Goal: Task Accomplishment & Management: Complete application form

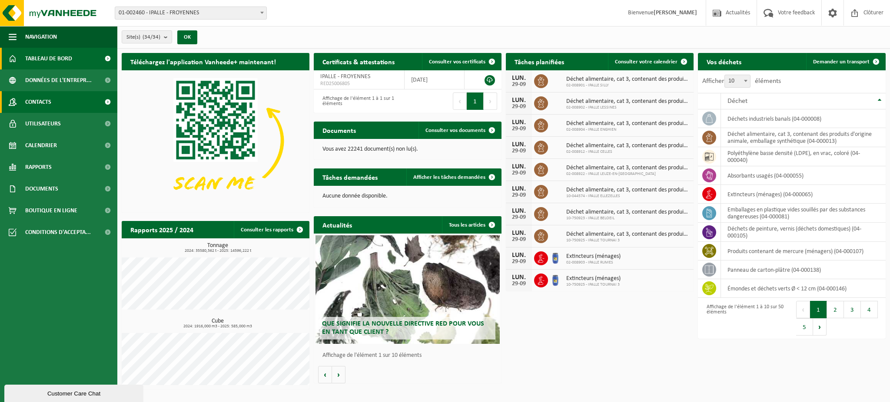
click at [37, 104] on span "Contacts" at bounding box center [38, 102] width 26 height 22
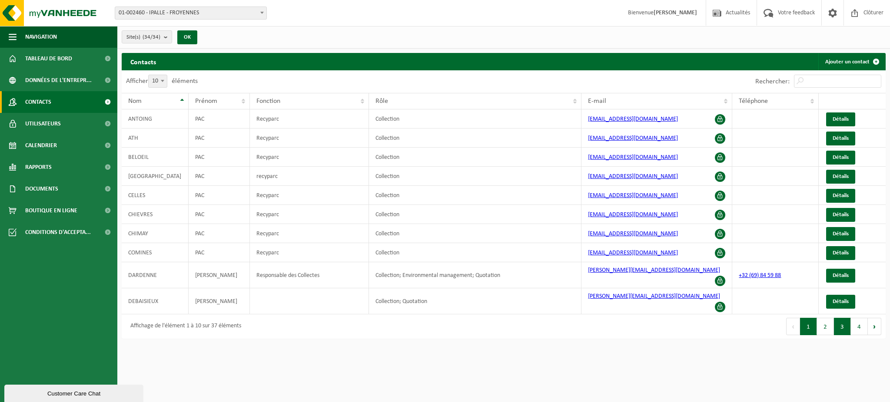
click at [841, 318] on button "3" at bounding box center [842, 326] width 17 height 17
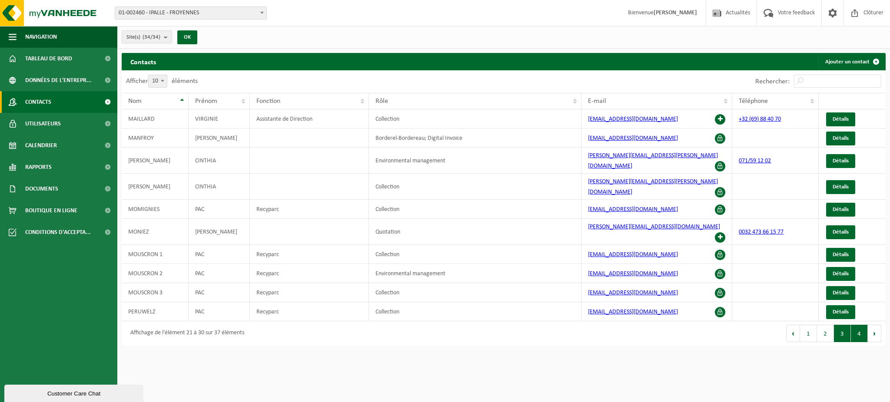
click at [852, 325] on button "4" at bounding box center [859, 333] width 17 height 17
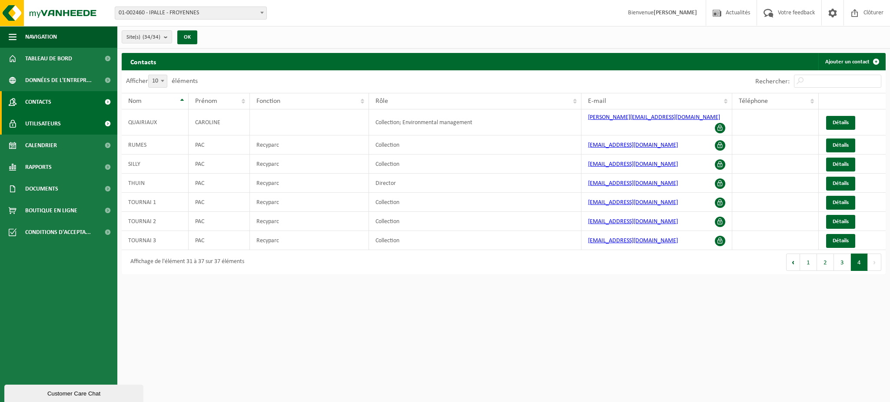
click at [44, 123] on span "Utilisateurs" at bounding box center [43, 124] width 36 height 22
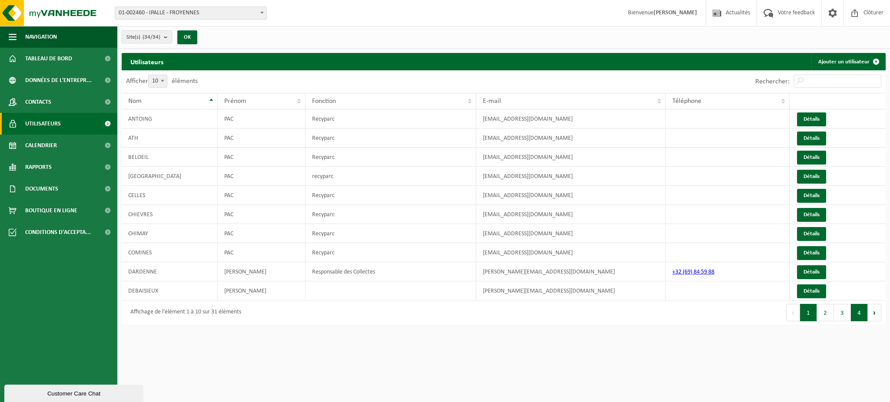
click at [858, 313] on button "4" at bounding box center [859, 312] width 17 height 17
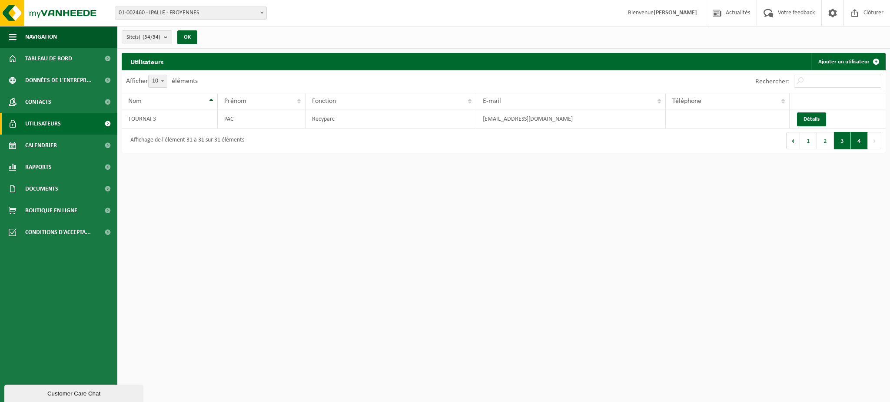
click at [839, 147] on button "3" at bounding box center [842, 140] width 17 height 17
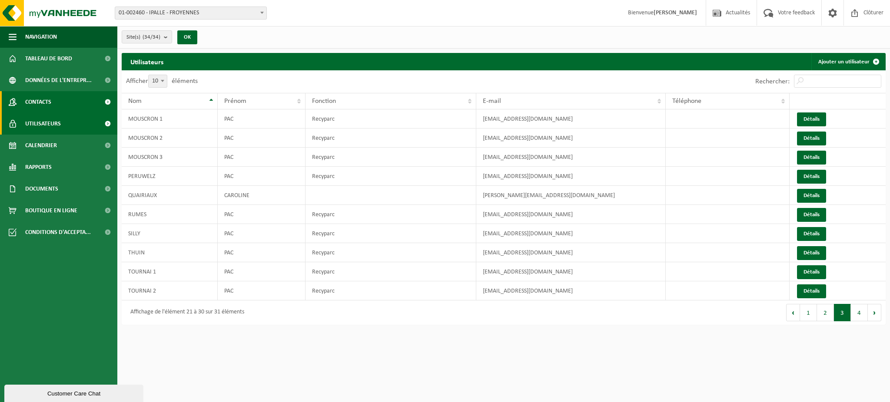
click at [45, 102] on span "Contacts" at bounding box center [38, 102] width 26 height 22
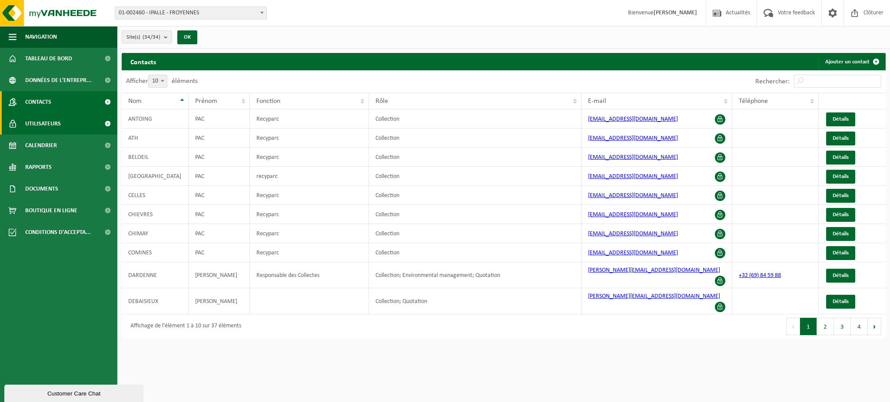
click at [47, 121] on span "Utilisateurs" at bounding box center [43, 124] width 36 height 22
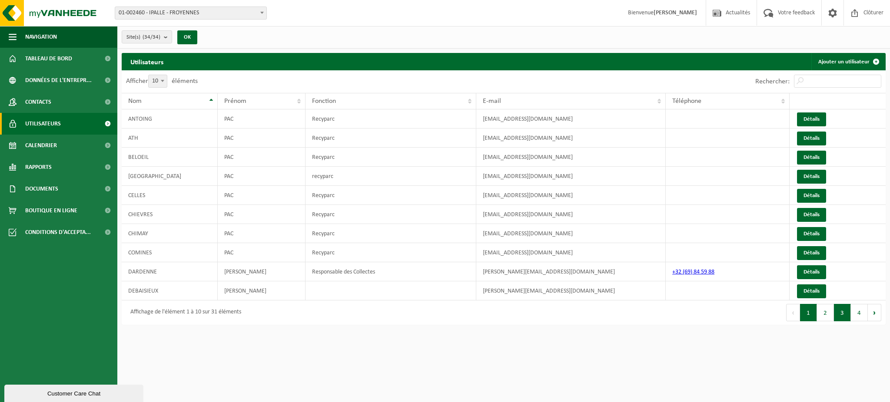
click at [842, 315] on button "3" at bounding box center [842, 312] width 17 height 17
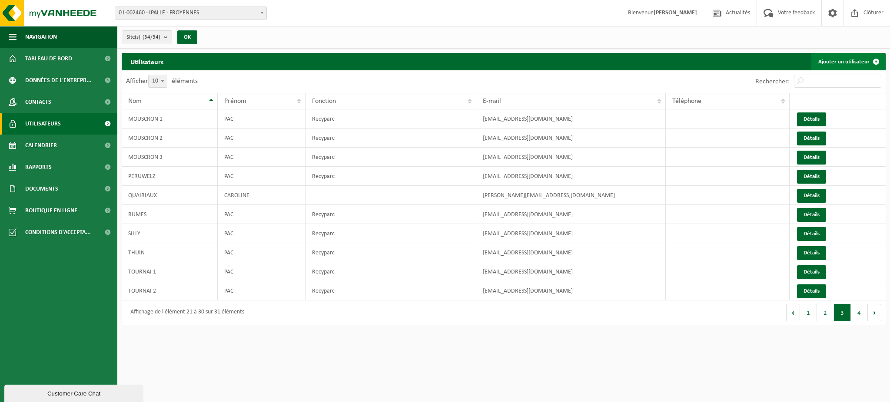
click at [843, 61] on link "Ajouter un utilisateur" at bounding box center [847, 61] width 73 height 17
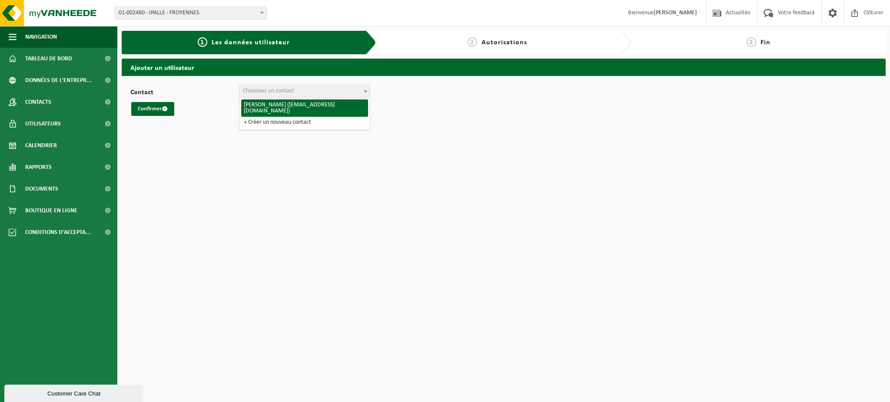
click at [298, 90] on span "Choisissez un contact" at bounding box center [304, 91] width 130 height 12
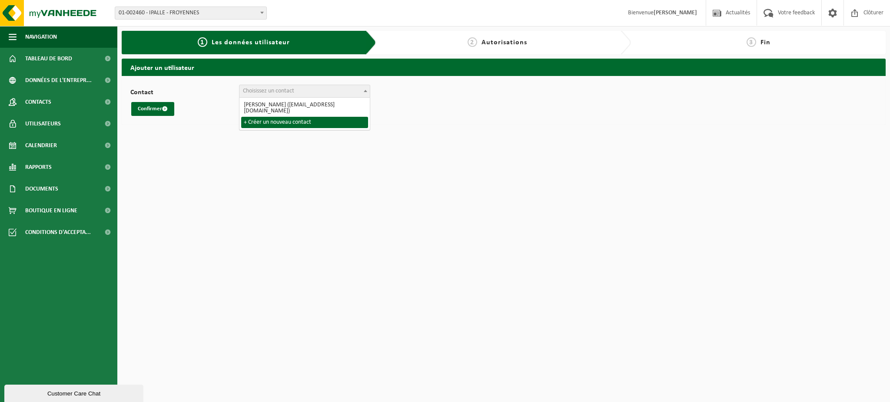
select select "0"
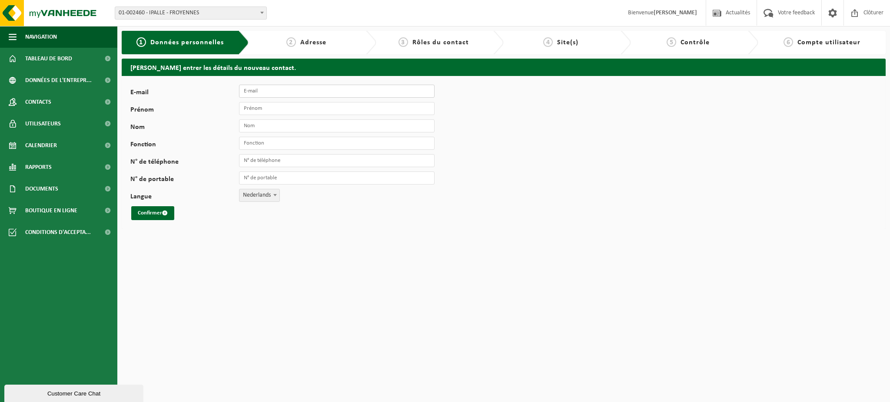
click at [278, 91] on input "E-mail" at bounding box center [337, 91] width 196 height 13
type input "[EMAIL_ADDRESS][DOMAIN_NAME]"
click at [316, 110] on input "Prénom" at bounding box center [337, 108] width 196 height 13
type input "s"
type input "PAC"
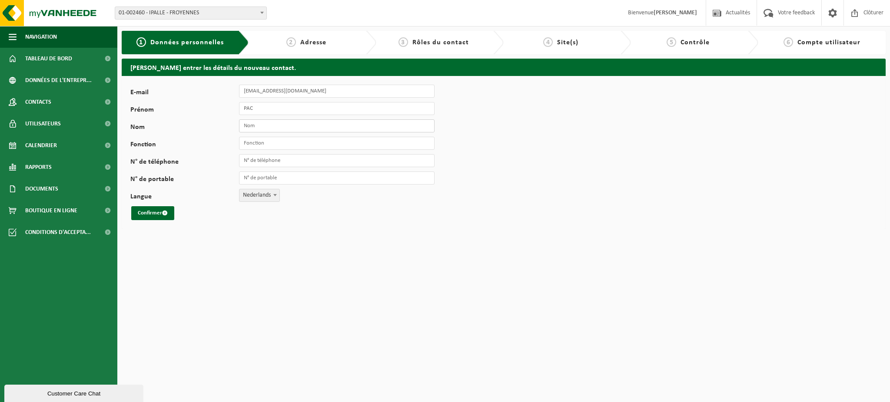
click at [263, 123] on input "Nom" at bounding box center [337, 125] width 196 height 13
type input "SIVRY RANCE"
click at [273, 141] on input "Fonction" at bounding box center [337, 143] width 196 height 13
type input "Recyparc"
click at [254, 198] on span "Nederlands" at bounding box center [259, 195] width 40 height 12
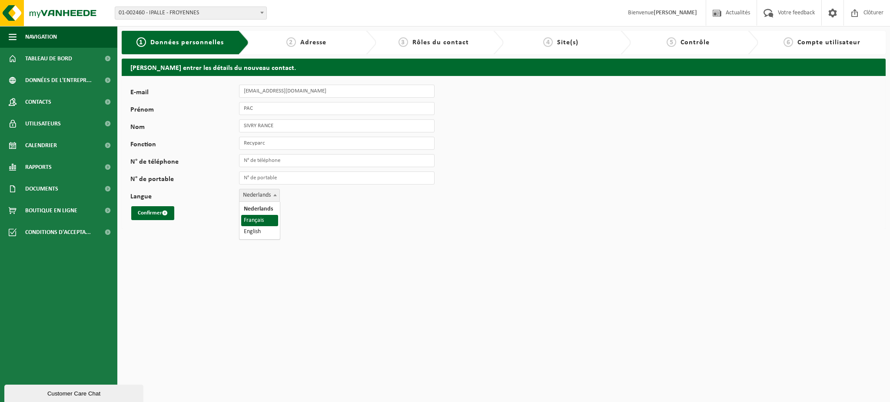
select select "1"
click at [151, 211] on button "Confirmer" at bounding box center [152, 213] width 43 height 14
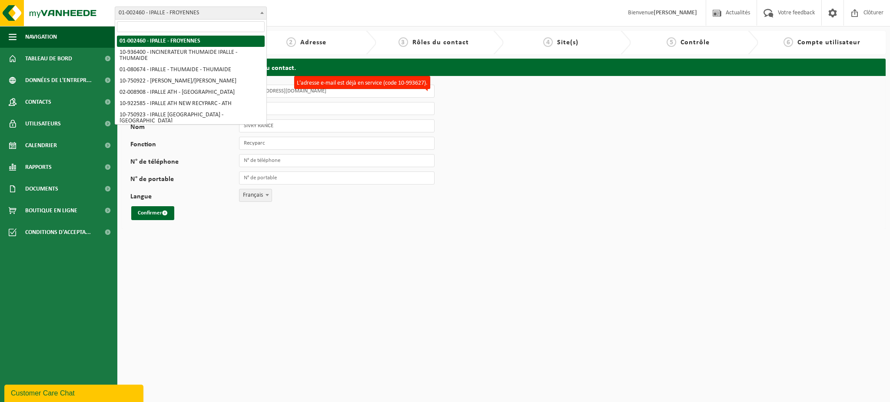
click at [212, 14] on span "01-002460 - IPALLE - FROYENNES" at bounding box center [190, 13] width 151 height 12
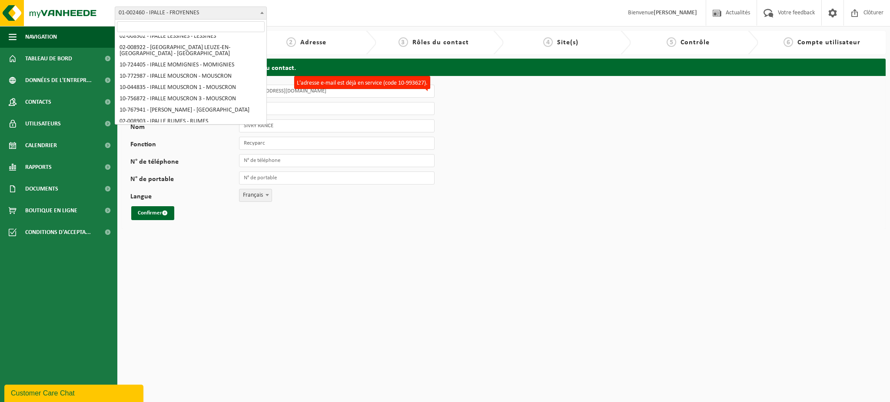
scroll to position [339, 0]
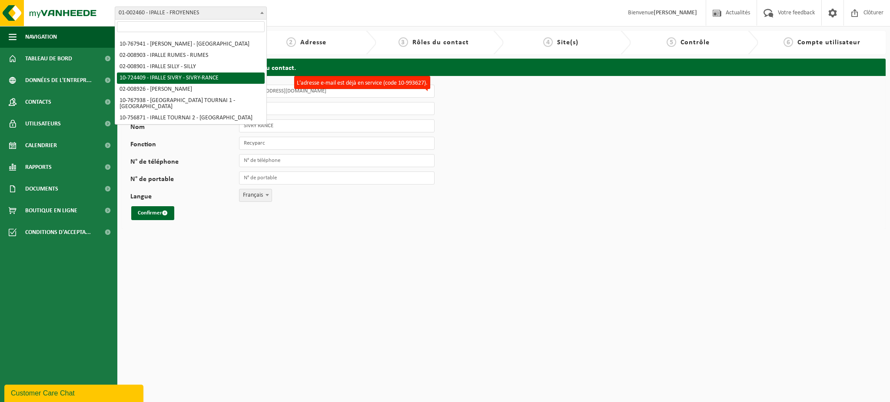
select select "26713"
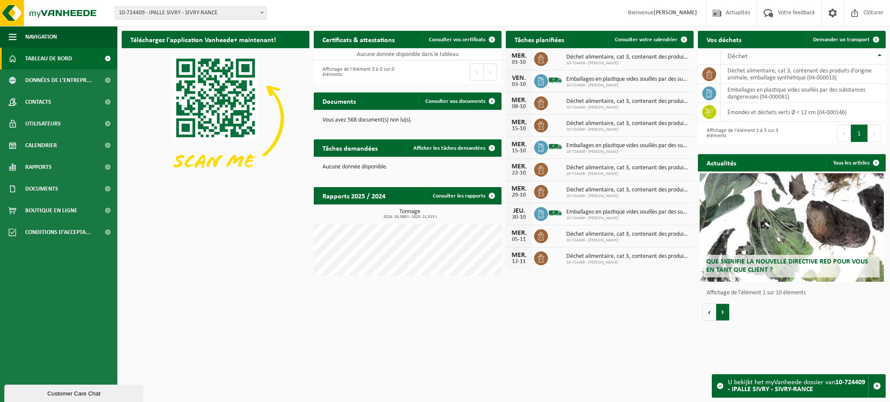
click at [721, 312] on button "Volgende" at bounding box center [722, 312] width 13 height 17
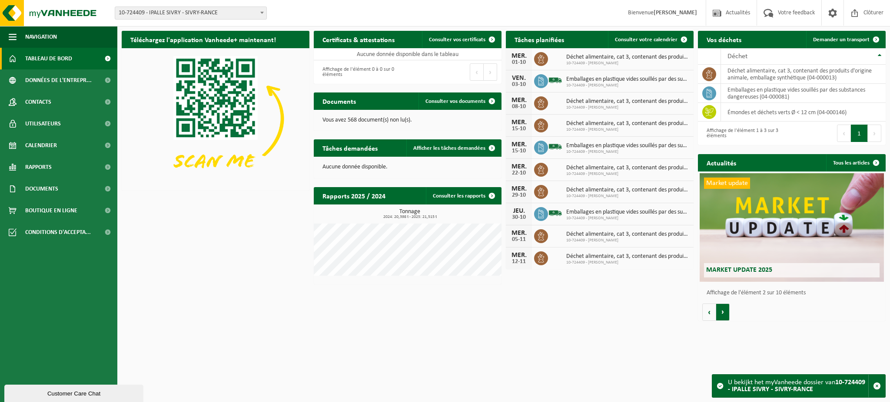
click at [719, 313] on button "Volgende" at bounding box center [722, 312] width 13 height 17
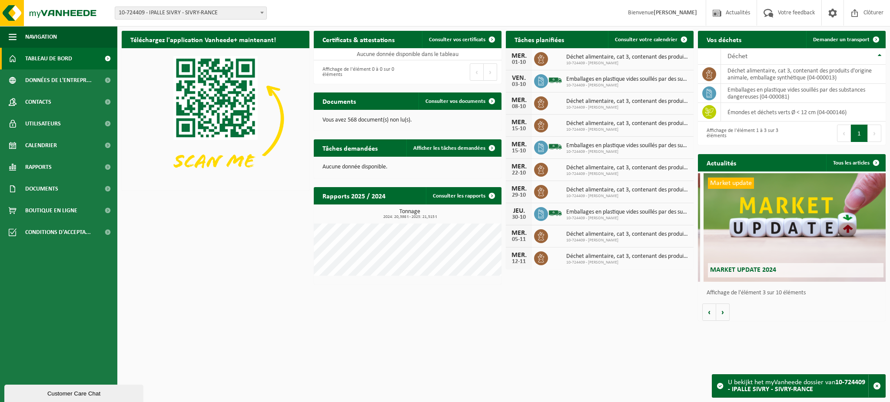
scroll to position [0, 375]
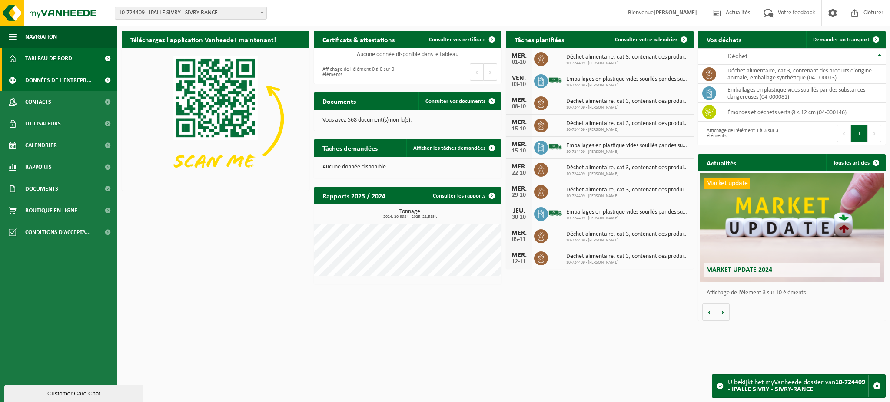
click at [60, 81] on span "Données de l'entrepr..." at bounding box center [58, 81] width 66 height 22
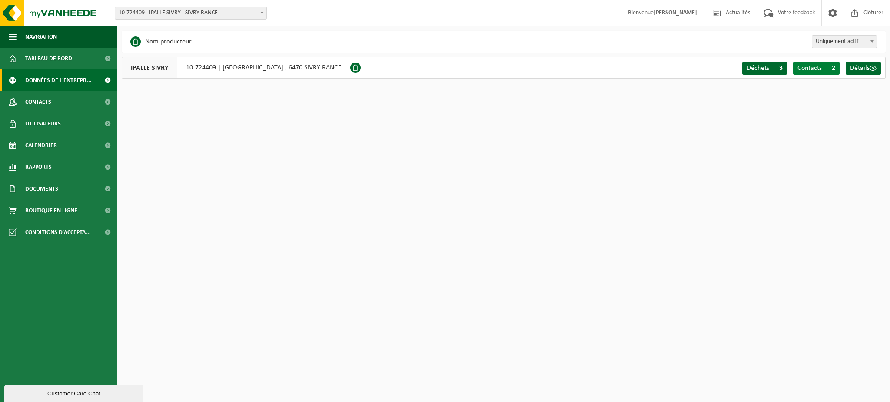
click at [809, 70] on span "Contacts" at bounding box center [809, 68] width 24 height 7
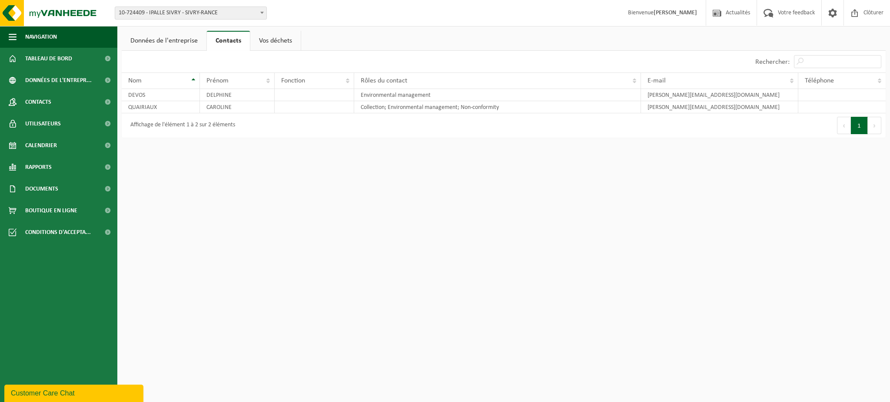
click at [275, 36] on link "Vos déchets" at bounding box center [275, 41] width 50 height 20
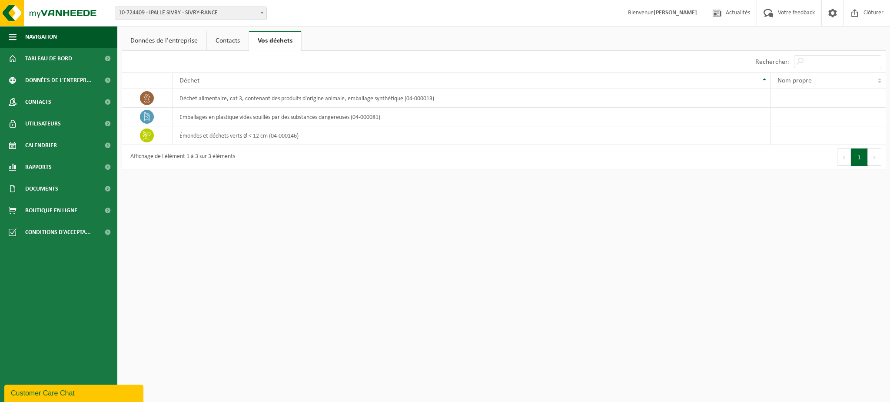
click at [176, 39] on link "Données de l'entreprise" at bounding box center [164, 41] width 85 height 20
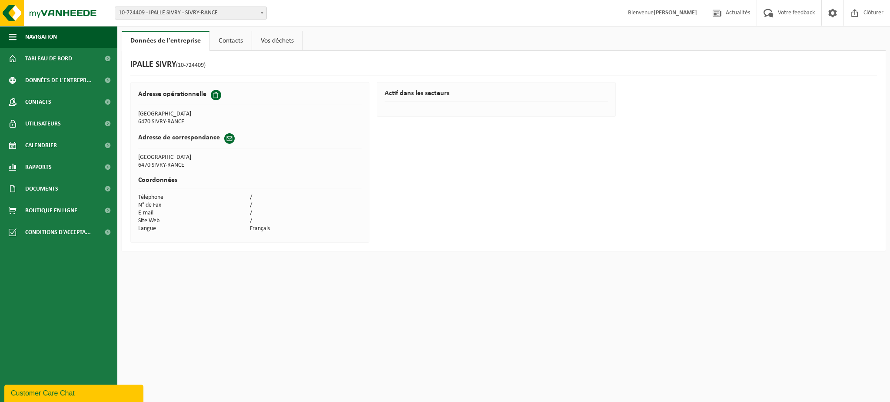
click at [239, 42] on link "Contacts" at bounding box center [231, 41] width 42 height 20
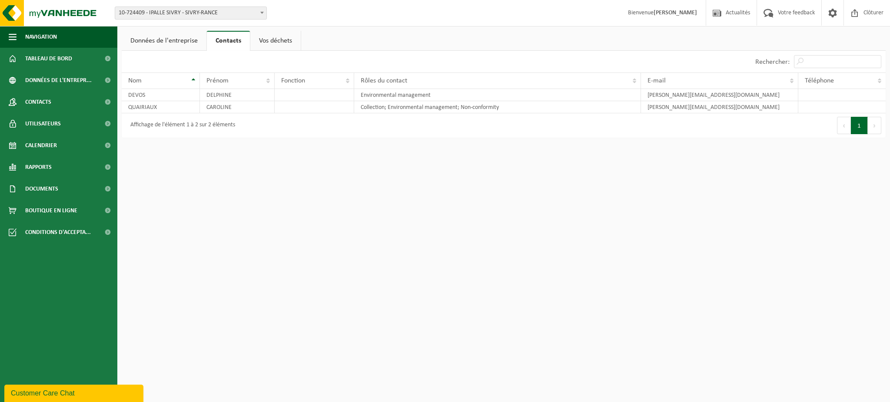
click at [284, 40] on link "Vos déchets" at bounding box center [275, 41] width 50 height 20
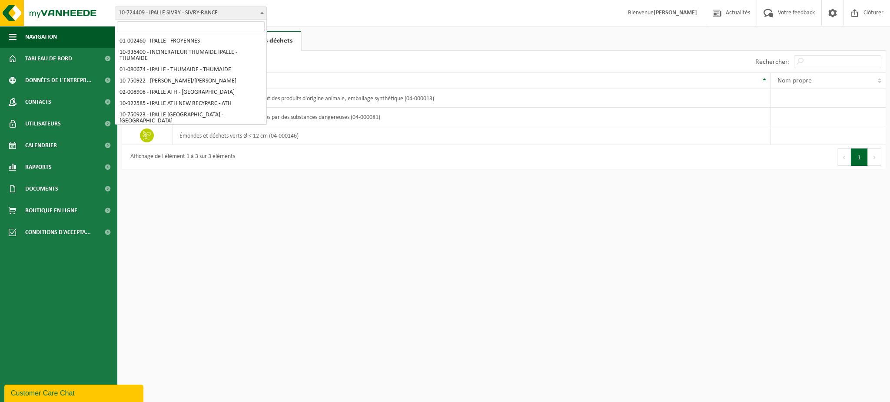
click at [238, 14] on span "10-724409 - IPALLE SIVRY - SIVRY-RANCE" at bounding box center [190, 13] width 151 height 12
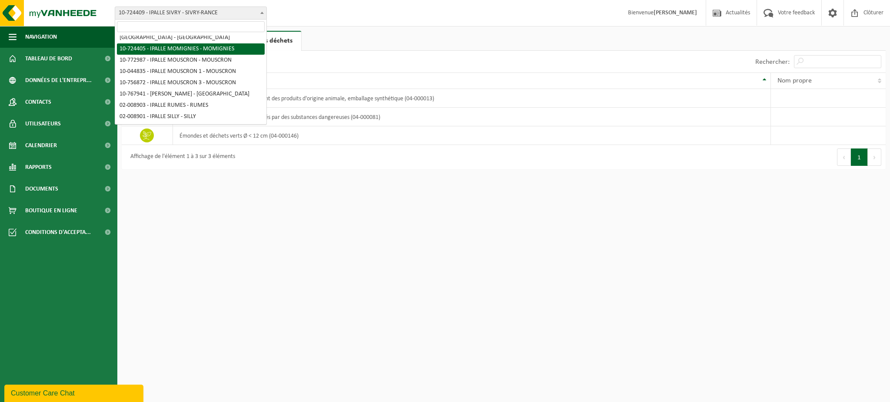
select select "9991"
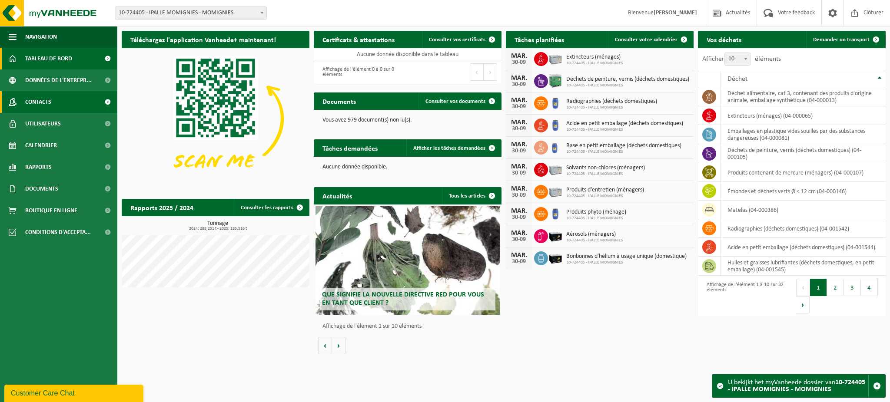
click at [33, 102] on span "Contacts" at bounding box center [38, 102] width 26 height 22
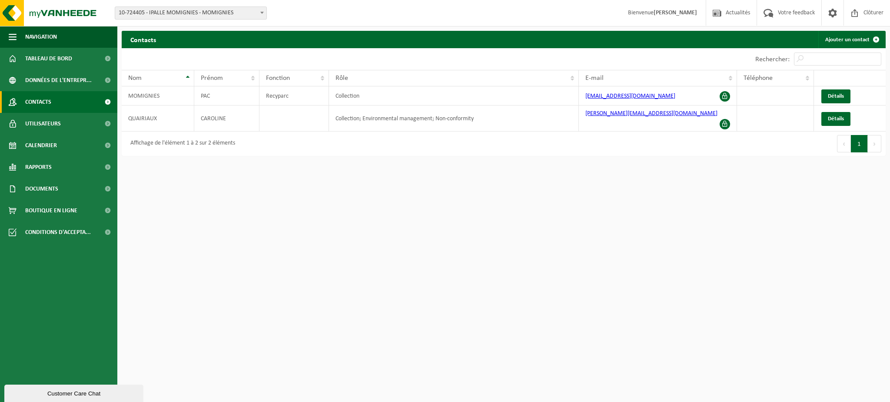
click at [197, 10] on span "10-724405 - IPALLE MOMIGNIES - MOMIGNIES" at bounding box center [190, 13] width 151 height 12
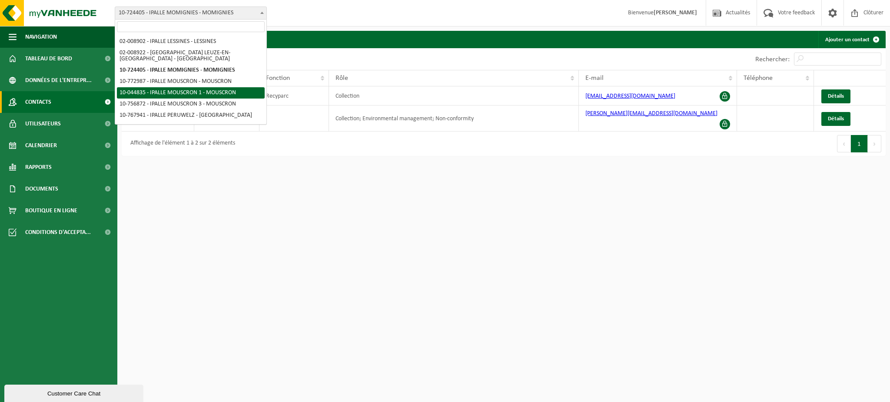
scroll to position [326, 0]
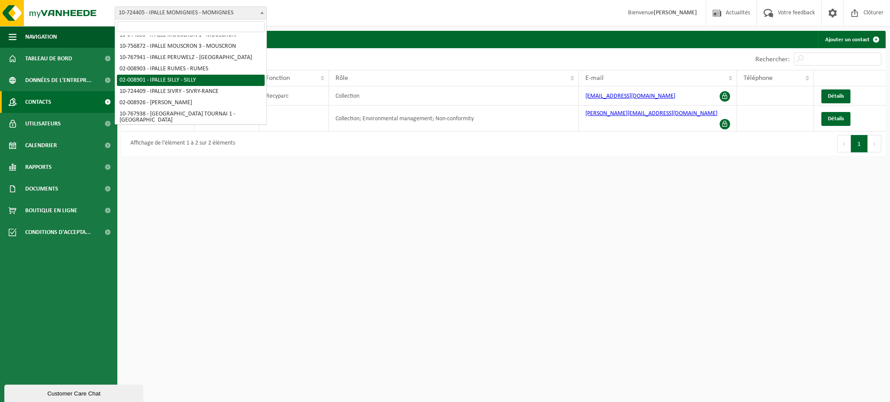
select select "9964"
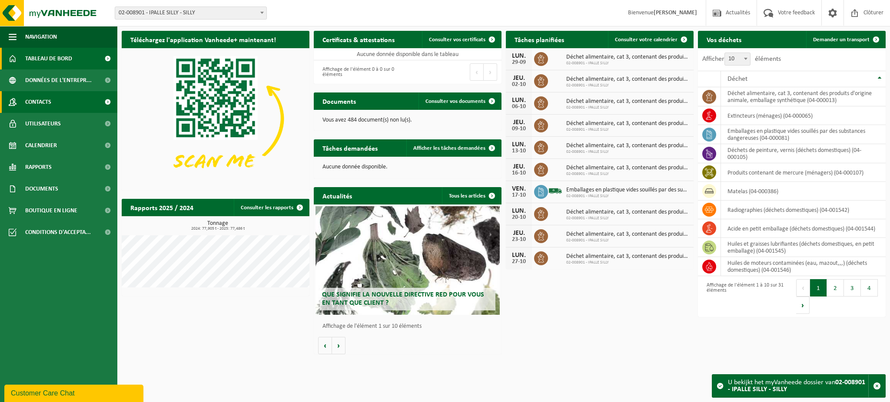
click at [49, 103] on span "Contacts" at bounding box center [38, 102] width 26 height 22
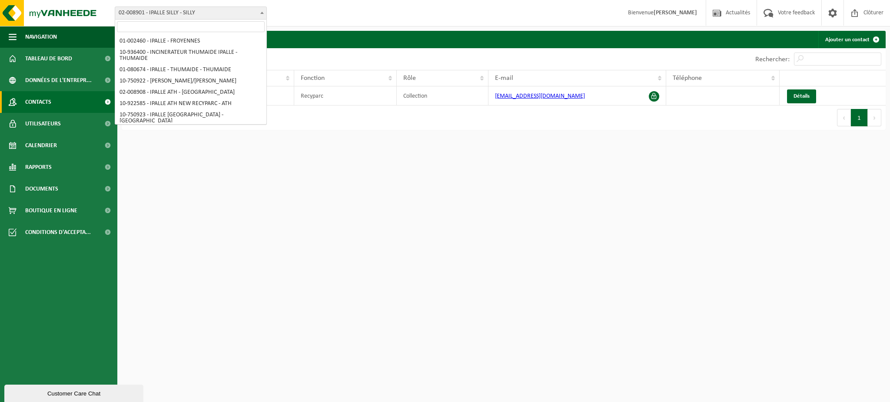
click at [225, 13] on span "02-008901 - IPALLE SILLY - SILLY" at bounding box center [190, 13] width 151 height 12
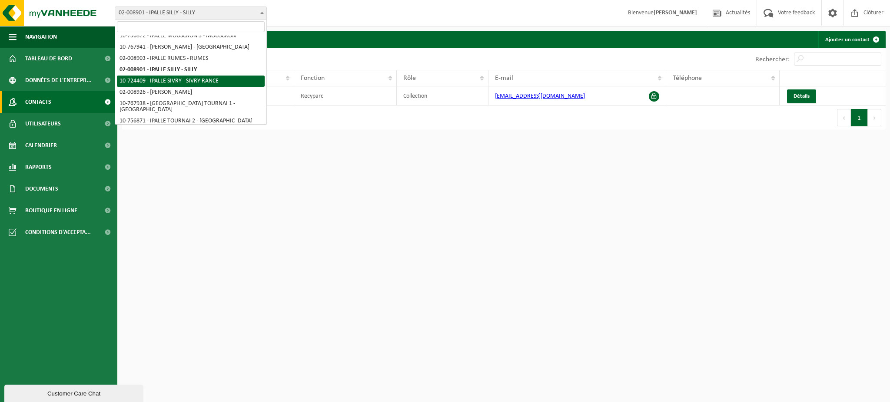
select select "26713"
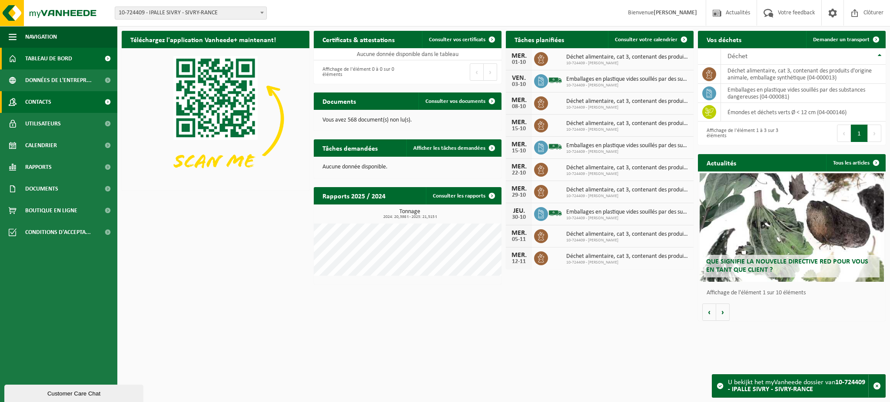
click at [48, 105] on span "Contacts" at bounding box center [38, 102] width 26 height 22
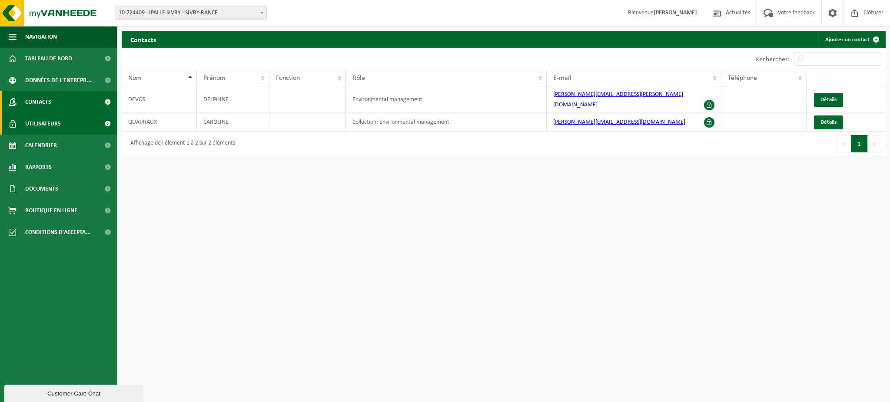
click at [45, 123] on span "Utilisateurs" at bounding box center [43, 124] width 36 height 22
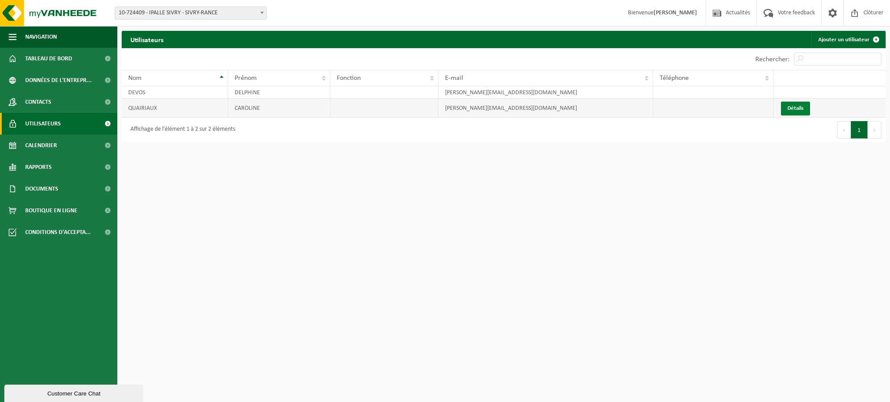
click at [801, 106] on link "Détails" at bounding box center [795, 109] width 29 height 14
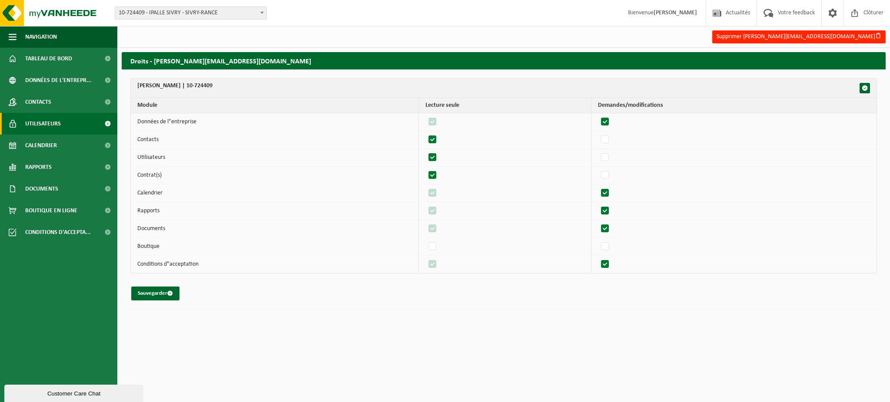
click at [41, 126] on span "Utilisateurs" at bounding box center [43, 124] width 36 height 22
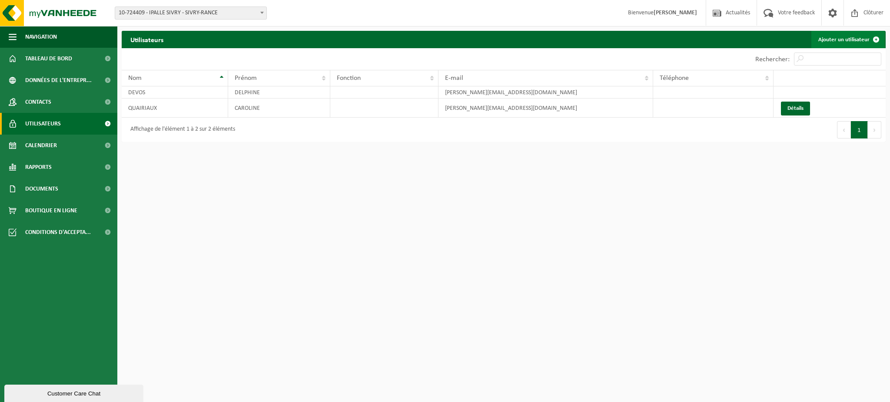
click at [848, 37] on link "Ajouter un utilisateur" at bounding box center [847, 39] width 73 height 17
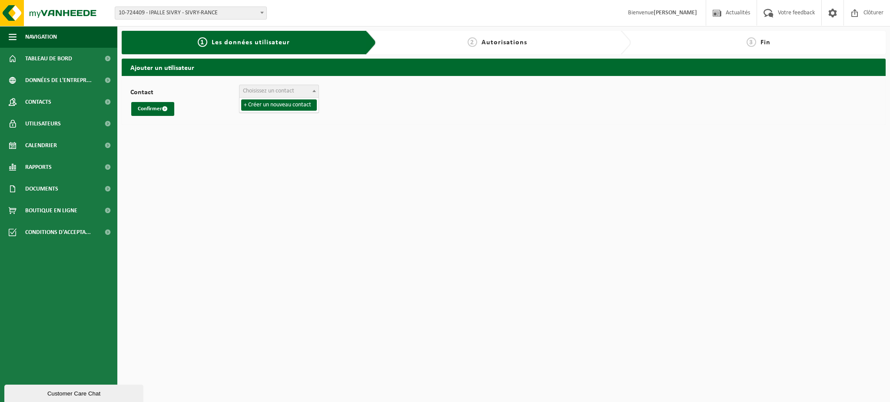
click at [251, 90] on span "Choisissez un contact" at bounding box center [268, 91] width 51 height 7
select select "0"
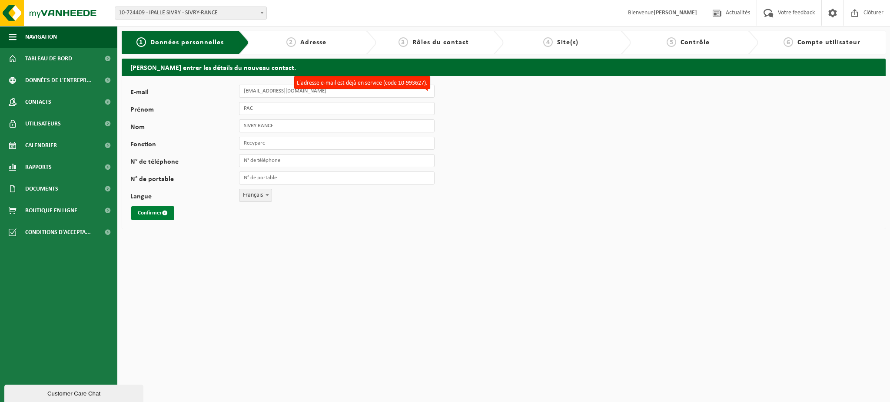
click at [168, 211] on span "submit" at bounding box center [165, 213] width 6 height 6
click at [349, 39] on div "2 Adresse" at bounding box center [306, 42] width 106 height 10
click at [11, 37] on span "button" at bounding box center [13, 37] width 8 height 22
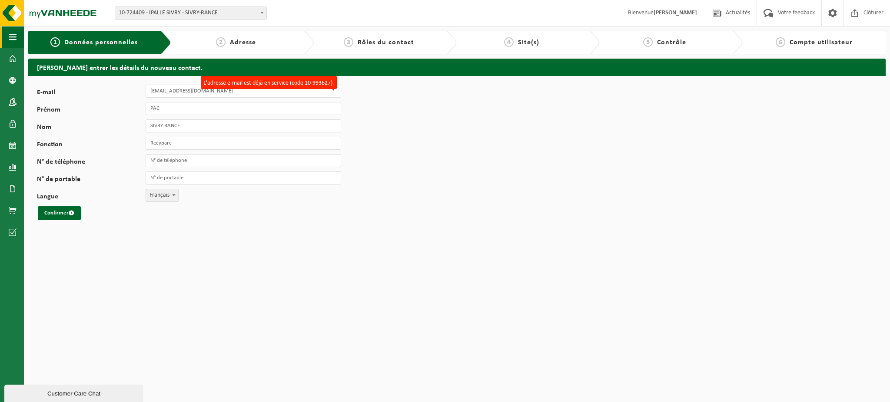
click at [11, 37] on span "button" at bounding box center [13, 37] width 8 height 22
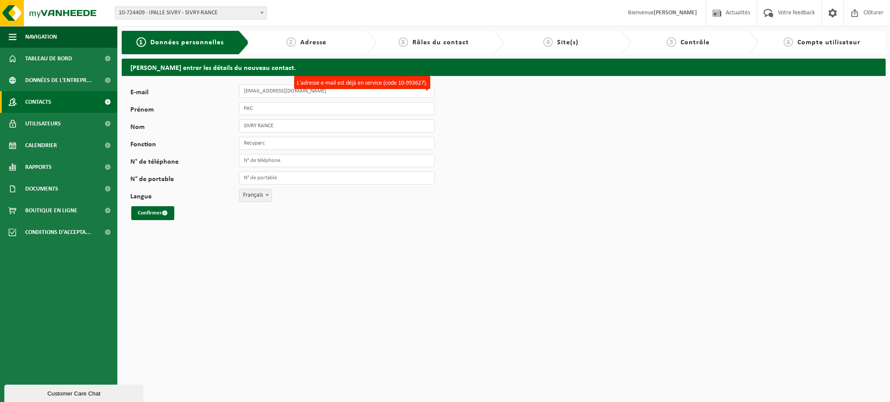
click at [45, 105] on span "Contacts" at bounding box center [38, 102] width 26 height 22
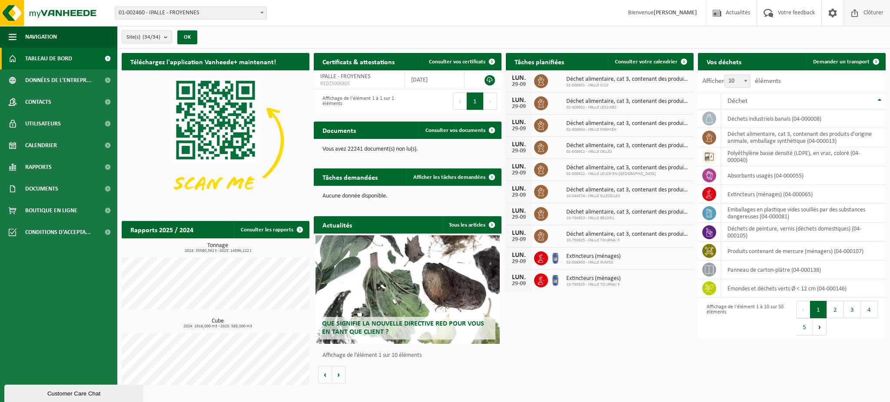
click at [885, 10] on span "Clôturer" at bounding box center [873, 13] width 24 height 26
